Goal: Find specific page/section

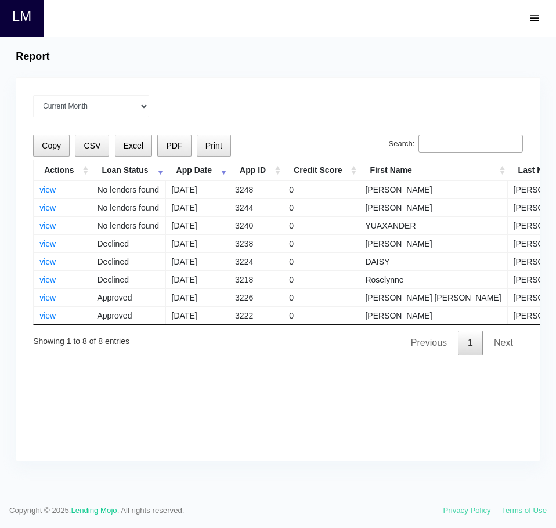
click at [428, 143] on input "Search:" at bounding box center [471, 144] width 104 height 19
click at [443, 134] on div "Current Month [DATE] [DATE] [DATE] [DATE] [DATE] All time Loading Copy CSV Exce…" at bounding box center [278, 269] width 524 height 383
click at [442, 137] on input "Search:" at bounding box center [471, 144] width 104 height 19
paste input "[PERSON_NAME]"
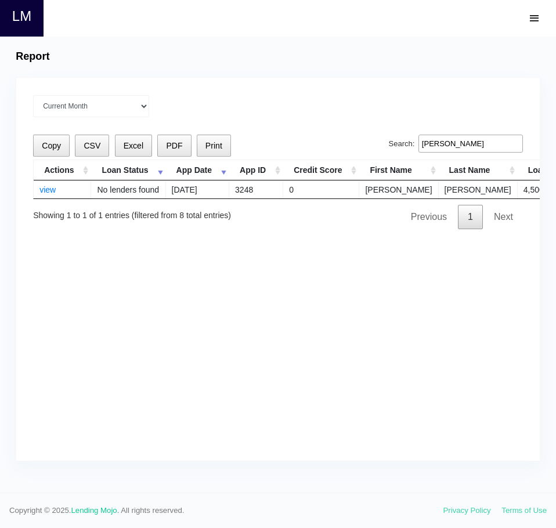
type input "[PERSON_NAME]"
click at [428, 111] on div "Current Month [DATE] [DATE] [DATE] [DATE] [DATE] All time" at bounding box center [278, 106] width 490 height 22
